Goal: Task Accomplishment & Management: Manage account settings

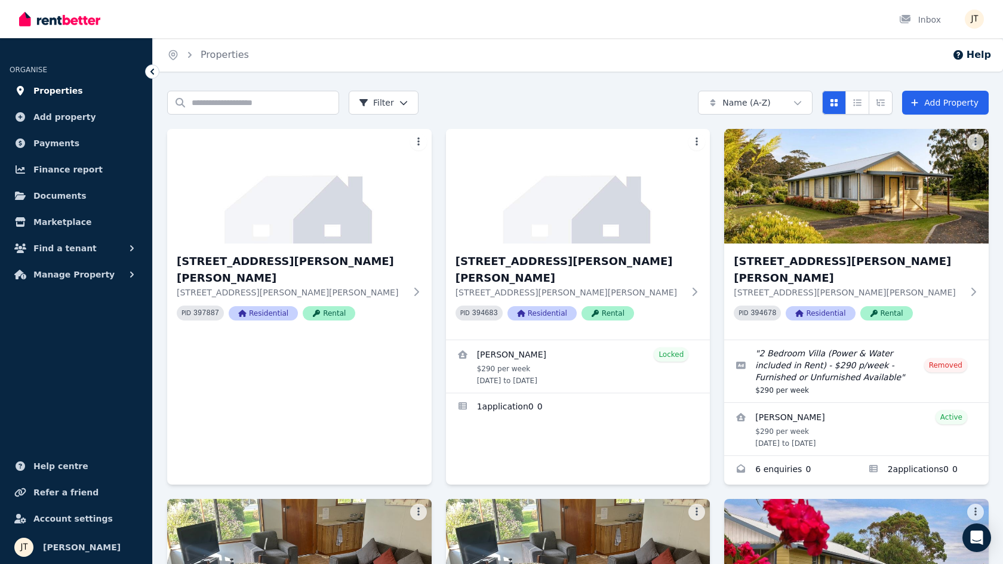
click at [66, 80] on link "Properties" at bounding box center [76, 91] width 133 height 24
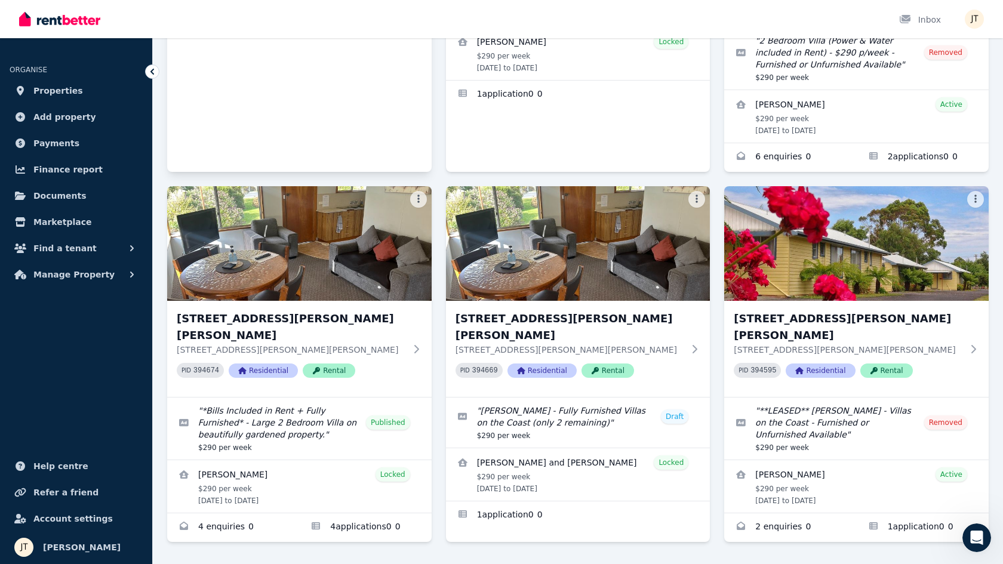
scroll to position [312, 0]
click at [349, 514] on link "Applications for 6/21 Andrew St, Strahan" at bounding box center [365, 528] width 132 height 29
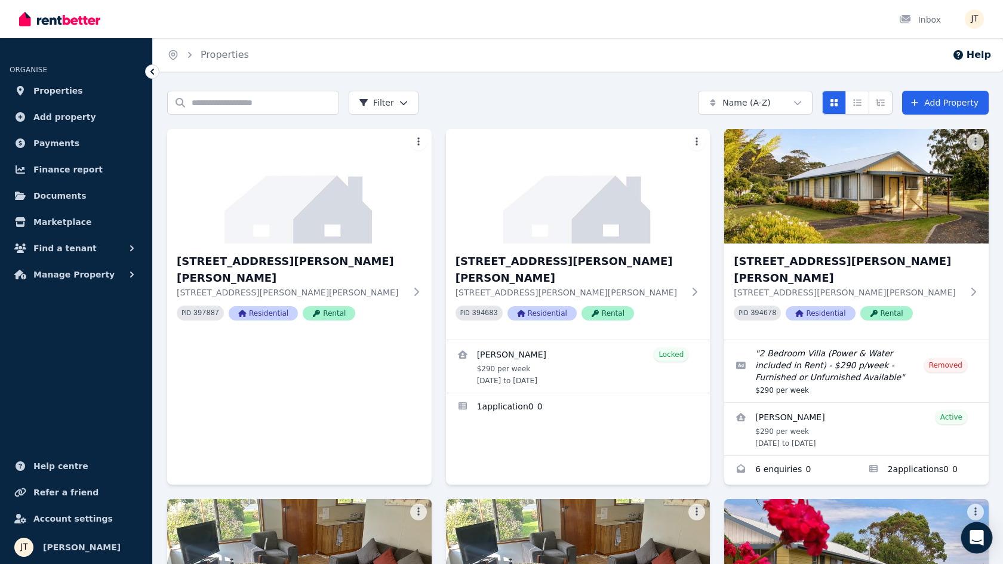
click at [979, 532] on icon "Open Intercom Messenger" at bounding box center [976, 538] width 14 height 16
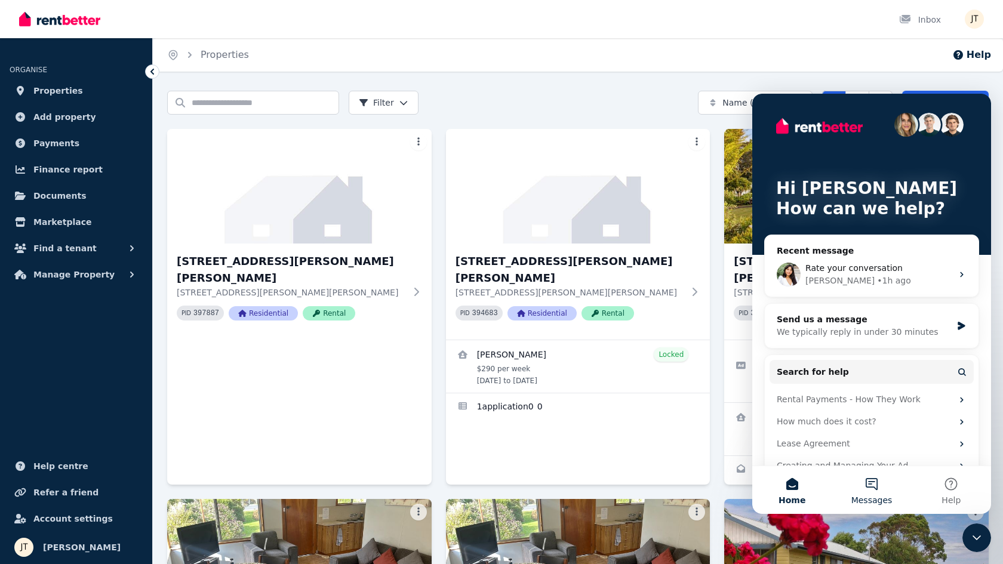
click at [868, 474] on button "Messages" at bounding box center [870, 490] width 79 height 48
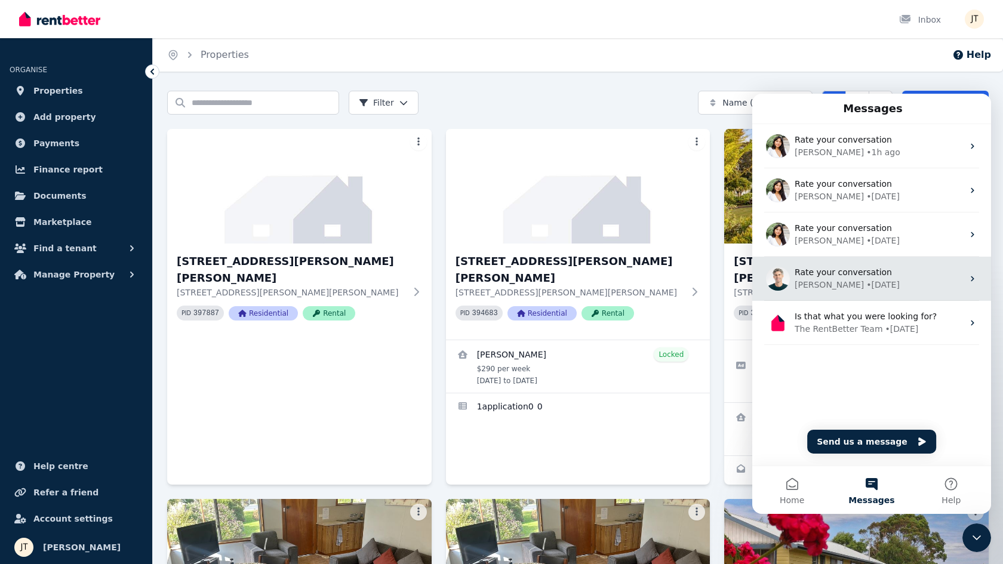
click at [828, 273] on span "Rate your conversation" at bounding box center [842, 272] width 97 height 10
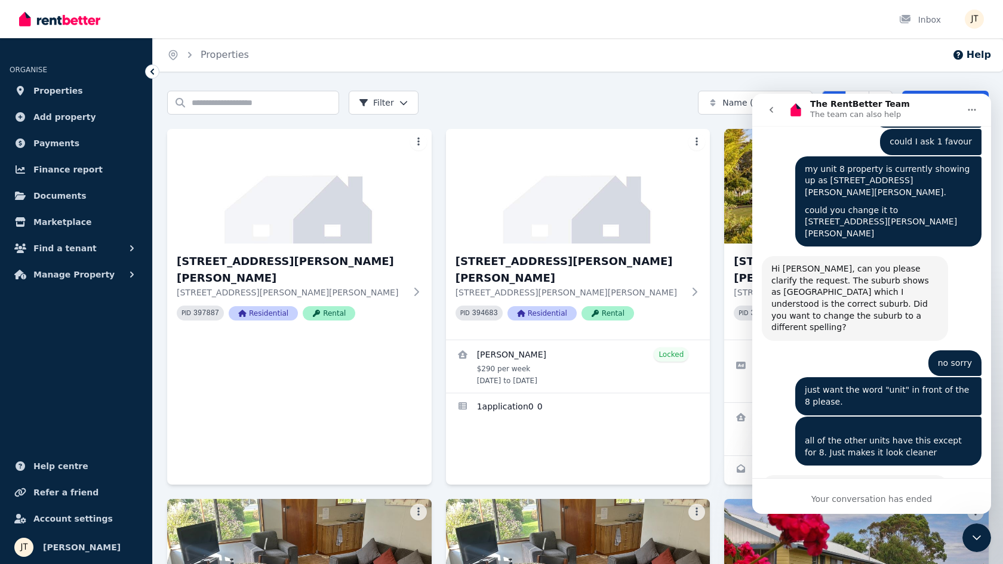
scroll to position [970, 0]
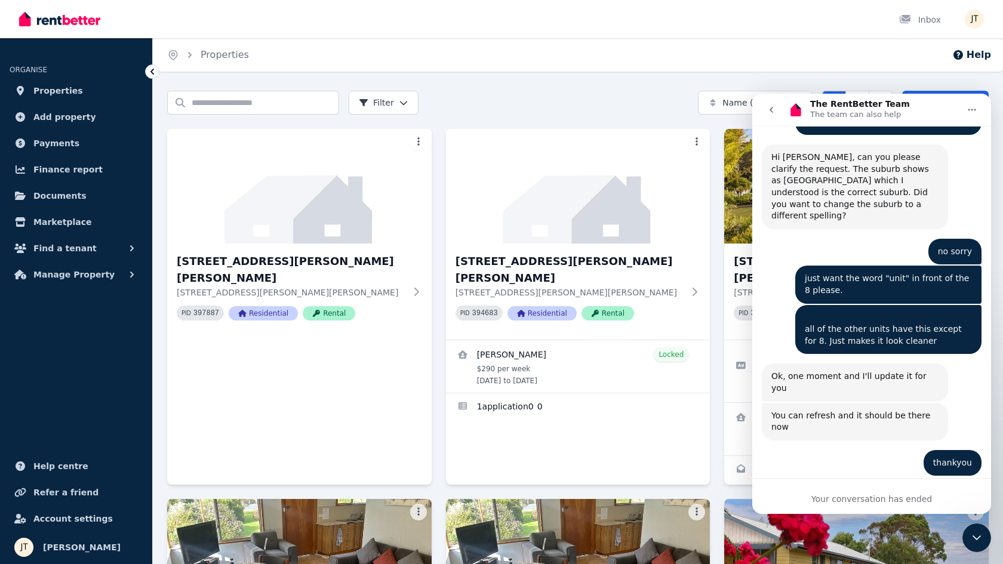
click at [693, 82] on div "Home Properties Help Search properties Filter Name (A-Z) Add Property 2/21 Andr…" at bounding box center [501, 282] width 1003 height 564
click at [64, 141] on span "Payments" at bounding box center [56, 143] width 46 height 14
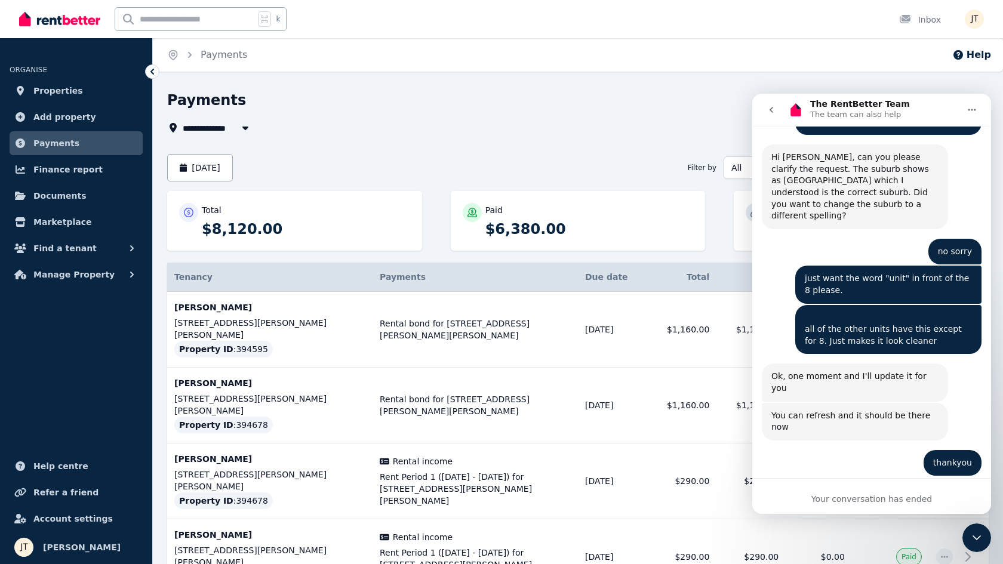
click at [517, 176] on div "August 2025 Filter by All All status" at bounding box center [577, 167] width 821 height 27
click at [975, 538] on icon "Close Intercom Messenger" at bounding box center [976, 537] width 8 height 5
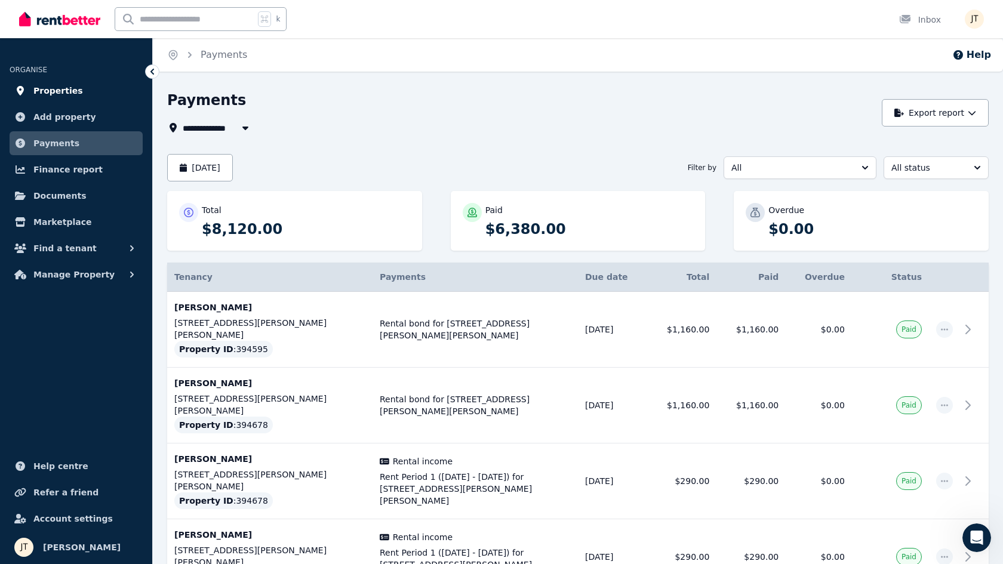
click at [79, 91] on link "Properties" at bounding box center [76, 91] width 133 height 24
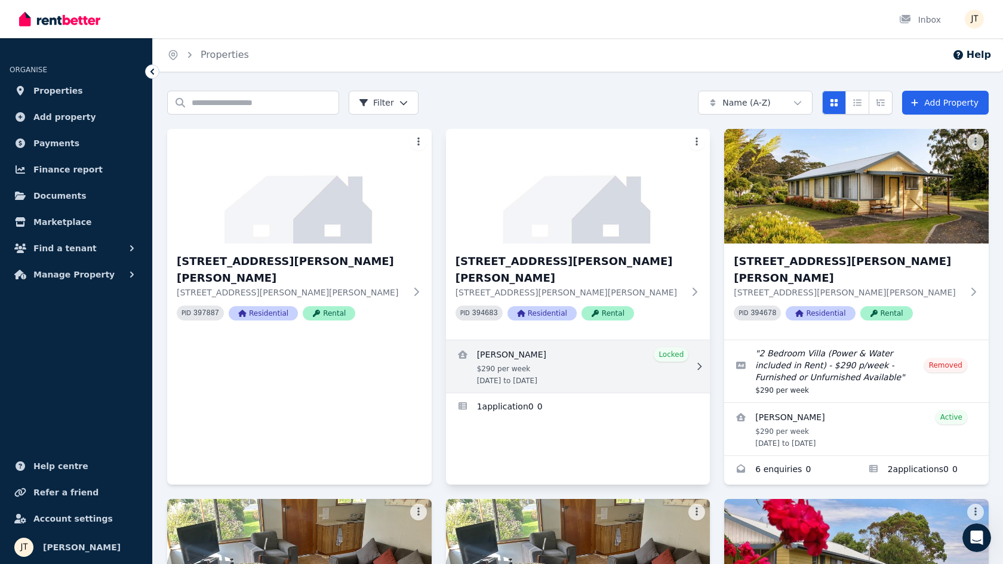
scroll to position [5, 0]
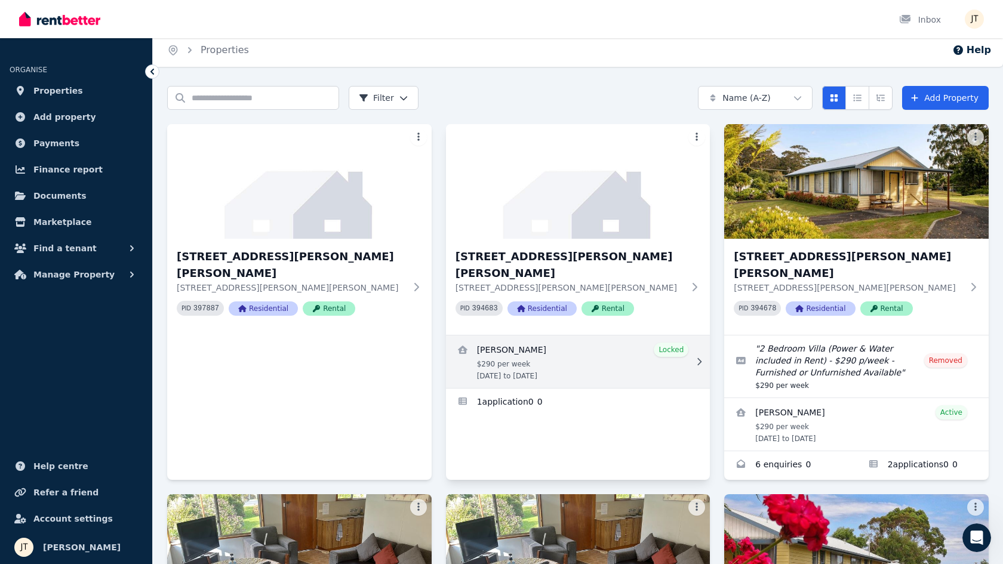
click at [611, 335] on link "View details for Dimity Williams" at bounding box center [578, 361] width 264 height 53
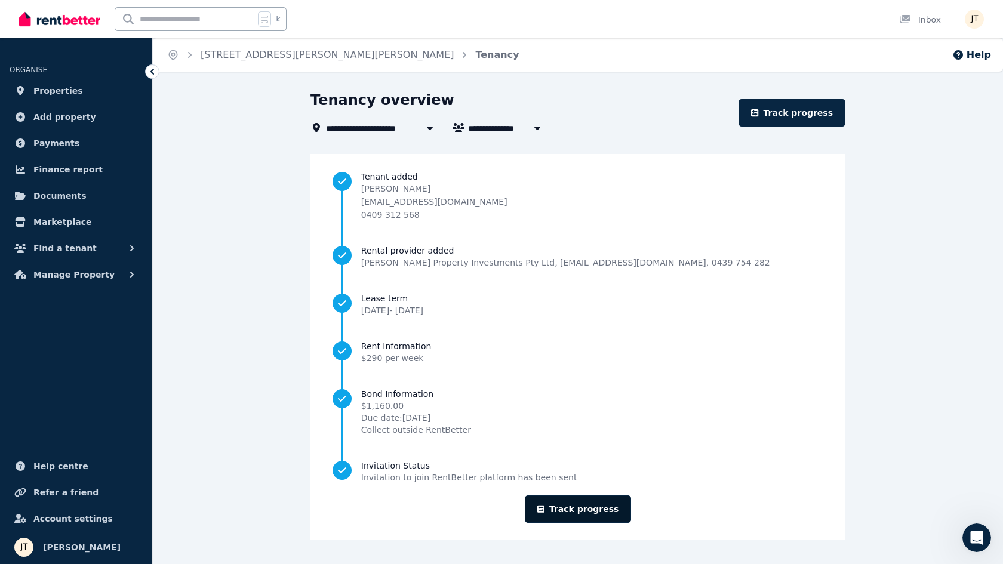
click at [598, 506] on link "Track progress" at bounding box center [578, 508] width 107 height 27
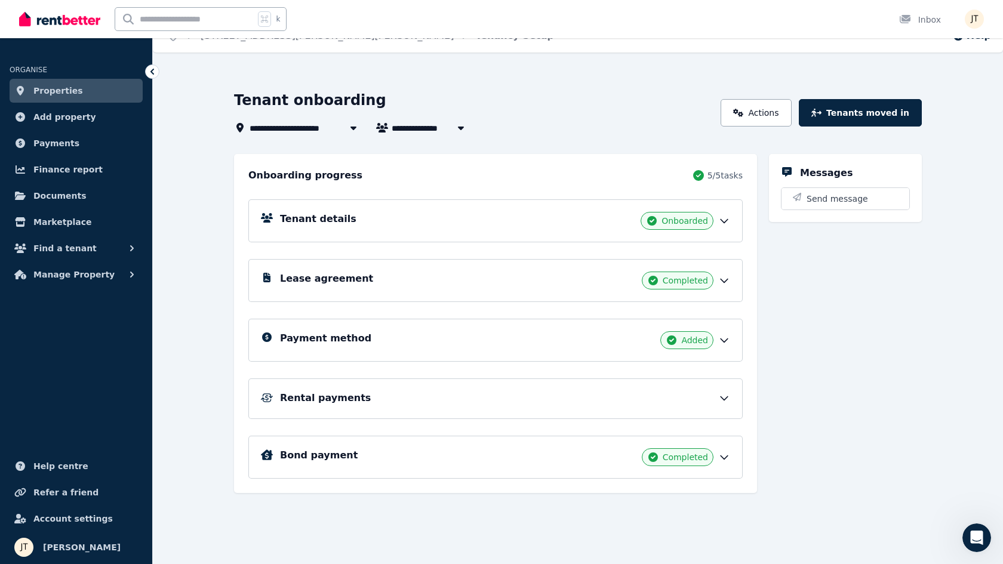
click at [501, 399] on div "Rental payments" at bounding box center [505, 398] width 450 height 14
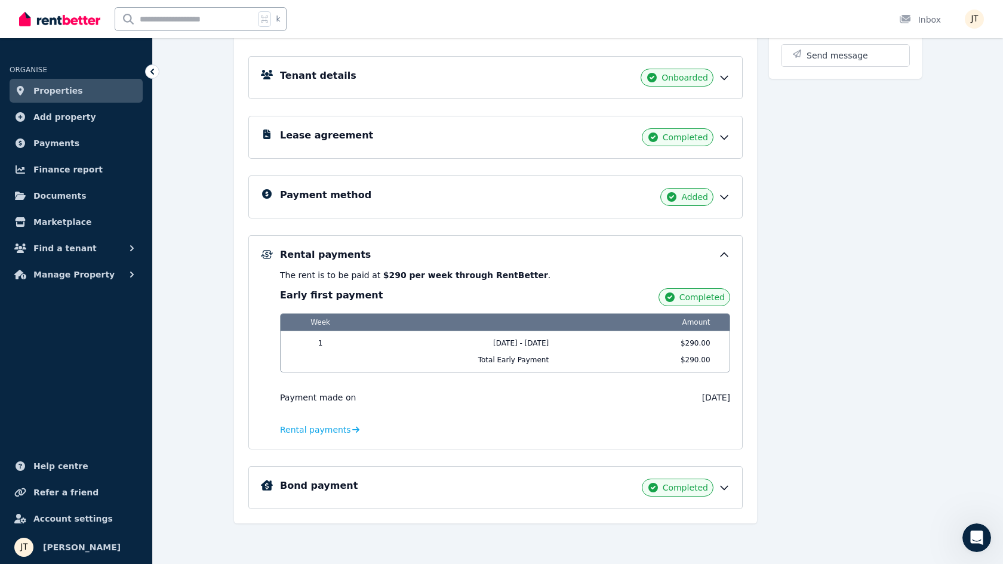
scroll to position [162, 0]
click at [338, 430] on span "Rental payments" at bounding box center [315, 430] width 71 height 12
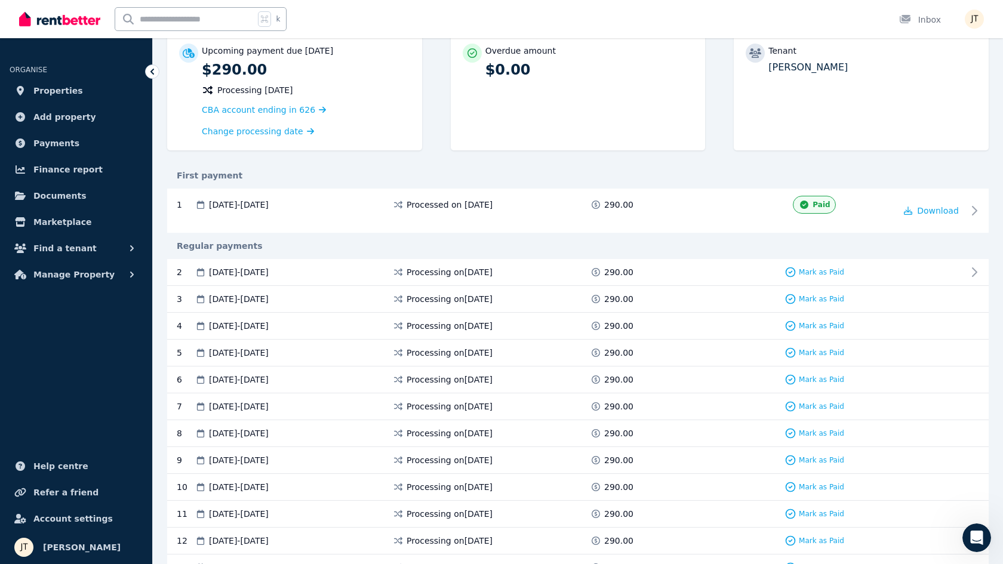
scroll to position [134, 0]
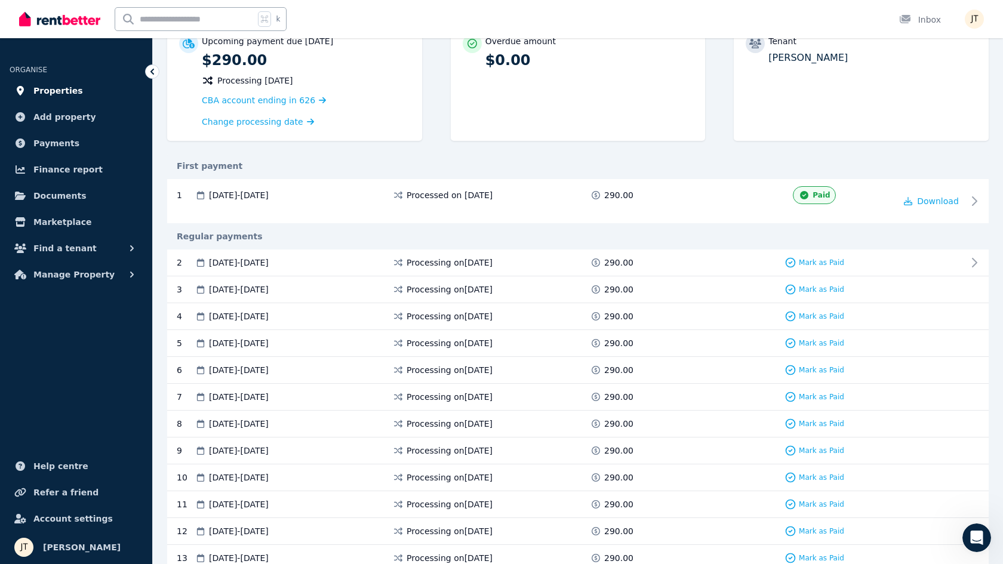
click at [69, 90] on span "Properties" at bounding box center [58, 91] width 50 height 14
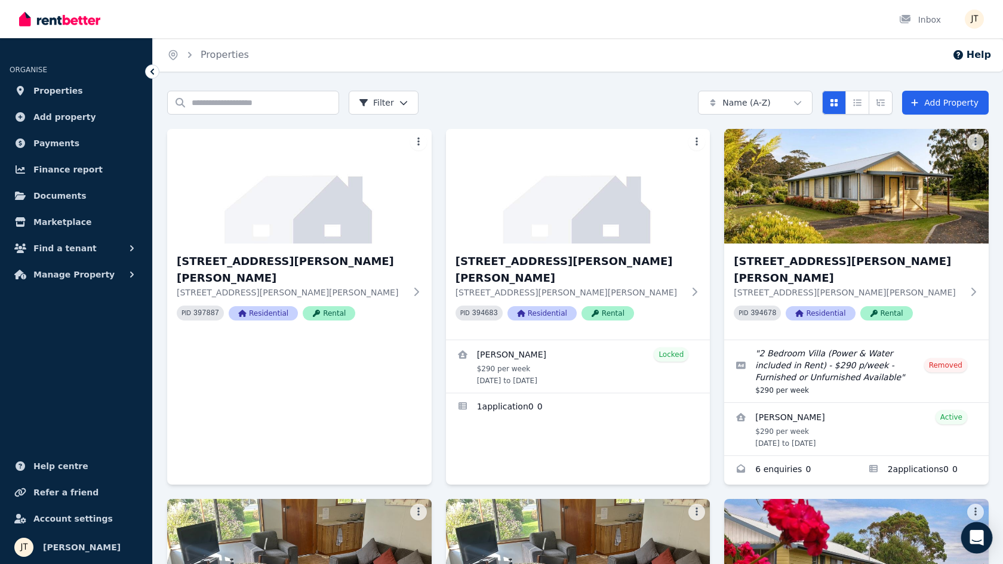
click at [962, 541] on body "Open main menu Inbox Open user menu ORGANISE Properties Add property Payments F…" at bounding box center [501, 282] width 1003 height 564
click at [970, 537] on icon "Open Intercom Messenger" at bounding box center [976, 538] width 14 height 16
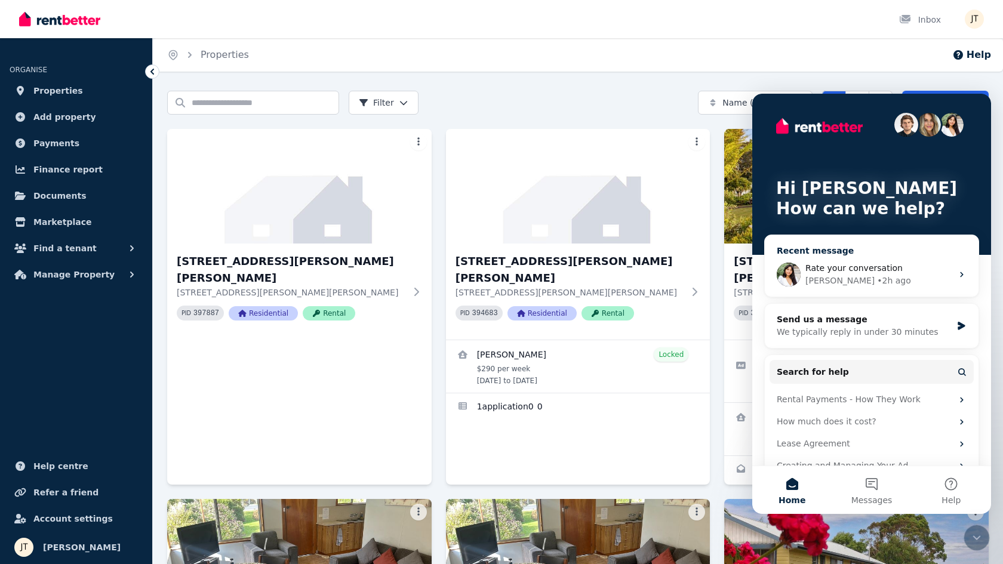
click at [869, 272] on span "Rate your conversation" at bounding box center [853, 268] width 97 height 10
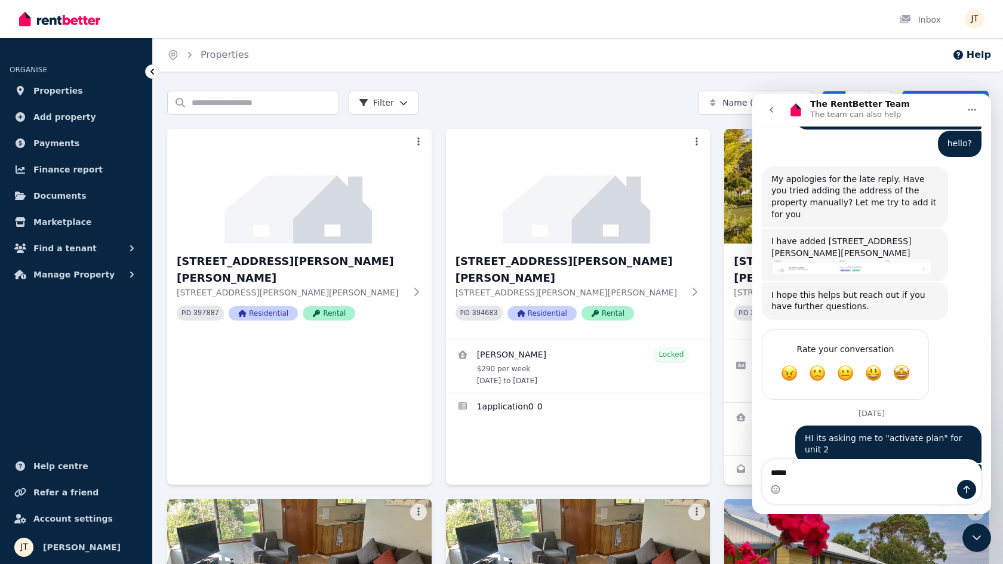
type textarea "******"
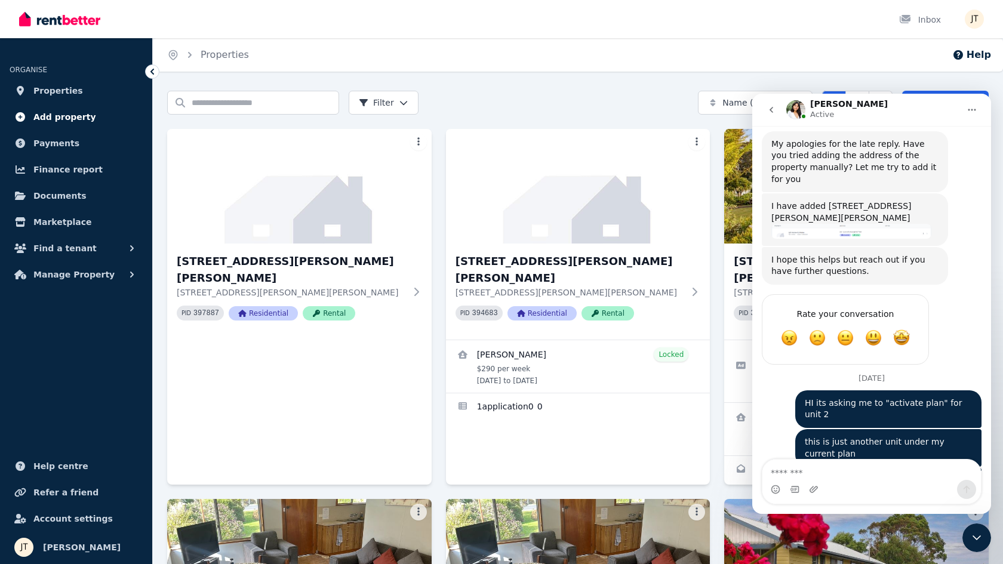
scroll to position [2066, 0]
